Goal: Communication & Community: Answer question/provide support

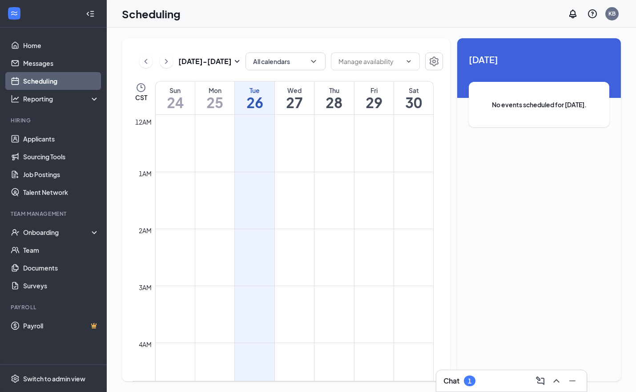
scroll to position [437, 0]
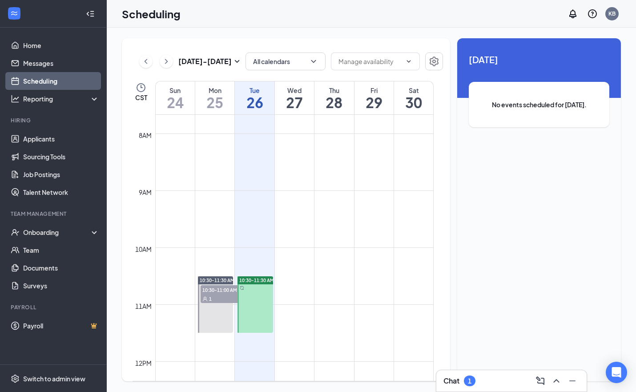
click at [467, 382] on div "1" at bounding box center [470, 380] width 12 height 11
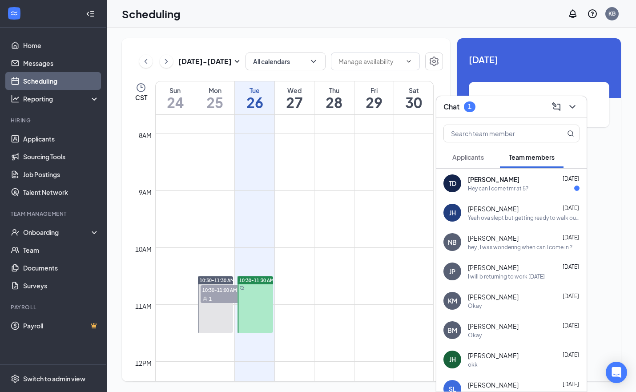
click at [517, 187] on div "Hey can I come tmr at 5?" at bounding box center [498, 189] width 60 height 8
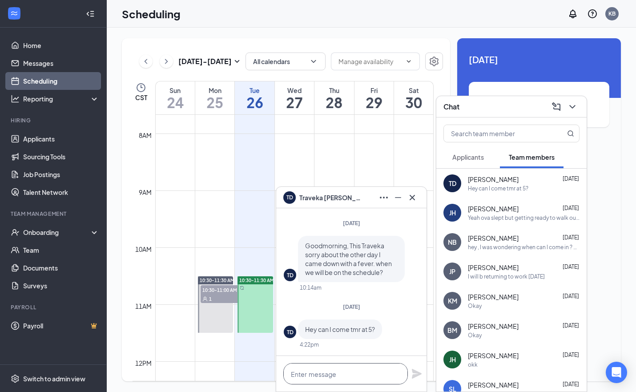
click at [323, 377] on textarea at bounding box center [345, 373] width 125 height 21
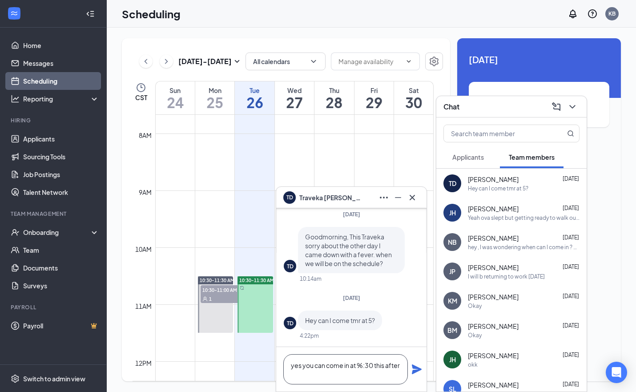
click at [313, 366] on textarea "yes you can come in at %:30 this after" at bounding box center [345, 369] width 125 height 30
drag, startPoint x: 313, startPoint y: 362, endPoint x: 286, endPoint y: 367, distance: 27.7
click at [286, 367] on textarea "yes you can come in at %:30 this after" at bounding box center [345, 369] width 125 height 30
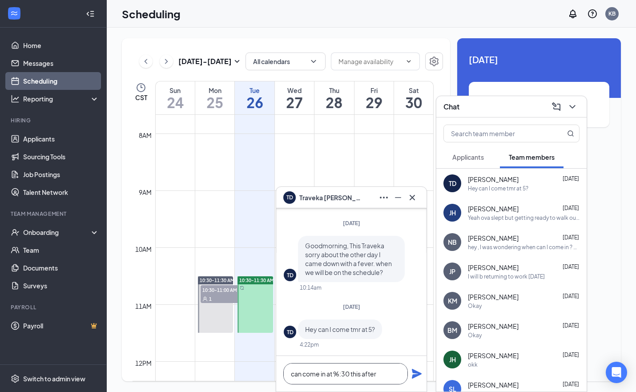
scroll to position [1, 0]
drag, startPoint x: 341, startPoint y: 374, endPoint x: 336, endPoint y: 376, distance: 5.8
click at [336, 376] on textarea "can come in at %:30 this after" at bounding box center [345, 373] width 125 height 21
click at [377, 376] on textarea "can come in at 5:30 this after" at bounding box center [345, 373] width 125 height 21
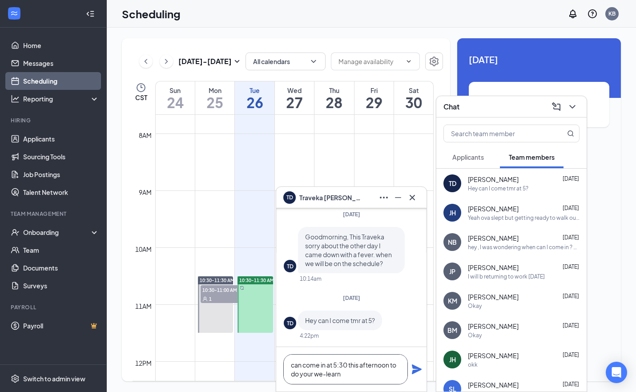
type textarea "can come in at 5:30 this afternoon to do your we-learn"
click at [415, 371] on icon "Plane" at bounding box center [417, 369] width 10 height 10
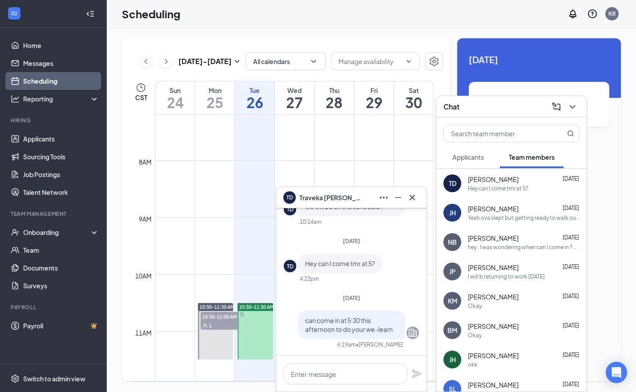
scroll to position [381, 0]
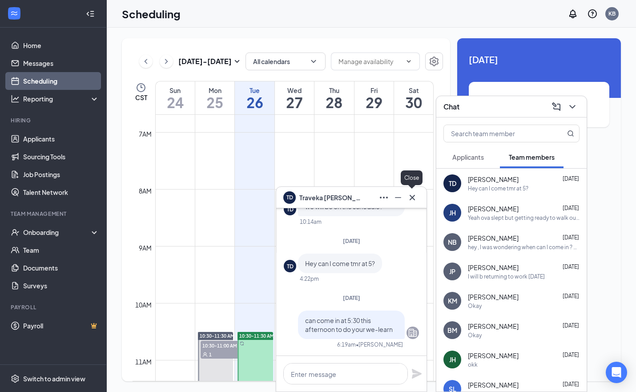
click at [412, 199] on icon "Cross" at bounding box center [412, 197] width 11 height 11
